Goal: Information Seeking & Learning: Learn about a topic

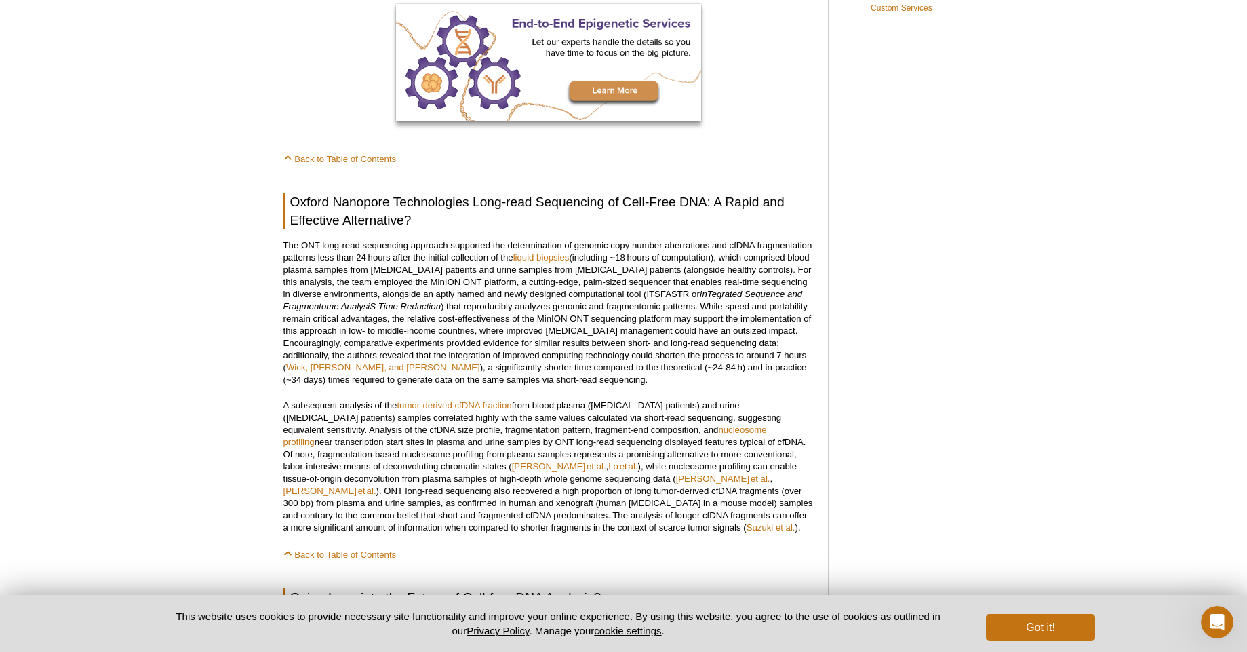
scroll to position [1027, 0]
click at [670, 285] on p "The ONT long-read sequencing approach supported the determination of genomic co…" at bounding box center [548, 313] width 531 height 146
click at [711, 290] on em "InTegrated Sequence and Fragmentome AnalysiS Time Reduction" at bounding box center [542, 301] width 519 height 22
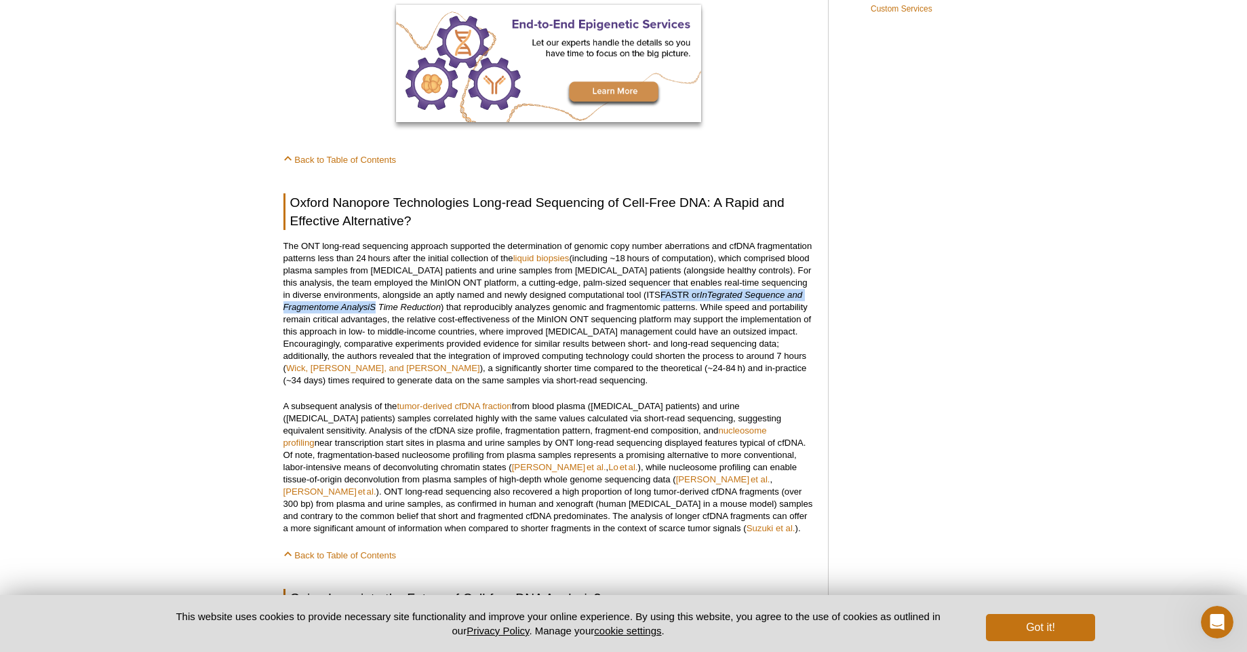
drag, startPoint x: 376, startPoint y: 294, endPoint x: 659, endPoint y: 289, distance: 282.8
click at [659, 289] on p "The ONT long-read sequencing approach supported the determination of genomic co…" at bounding box center [548, 313] width 531 height 146
click at [649, 287] on p "The ONT long-read sequencing approach supported the determination of genomic co…" at bounding box center [548, 313] width 531 height 146
click at [719, 290] on em "InTegrated Sequence and Fragmentome AnalysiS Time Reduction" at bounding box center [542, 301] width 519 height 22
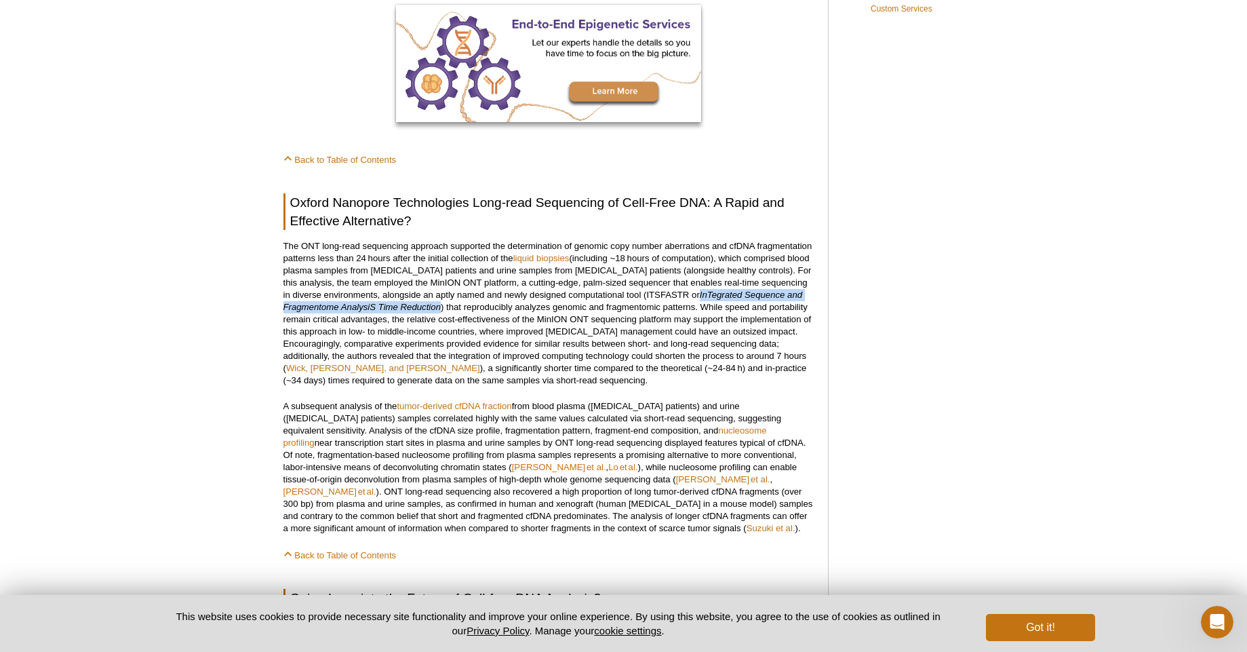
drag, startPoint x: 692, startPoint y: 283, endPoint x: 439, endPoint y: 298, distance: 253.4
click at [439, 298] on em "InTegrated Sequence and Fragmentome AnalysiS Time Reduction" at bounding box center [542, 301] width 519 height 22
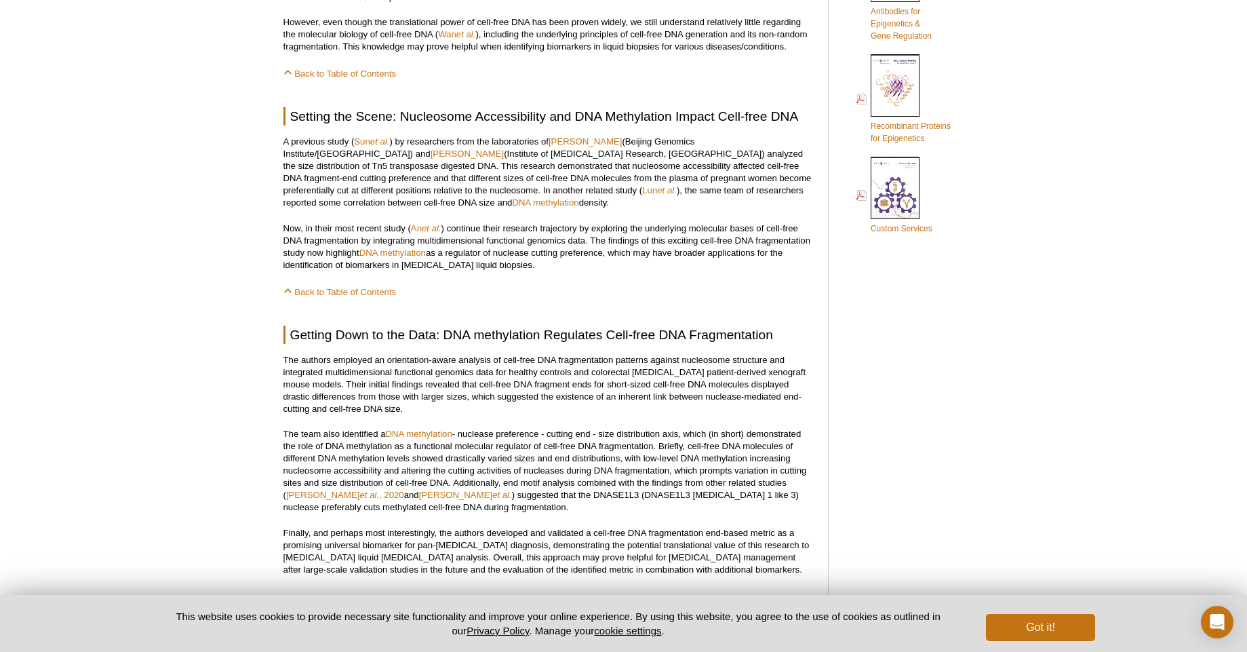
scroll to position [814, 0]
